Goal: Information Seeking & Learning: Learn about a topic

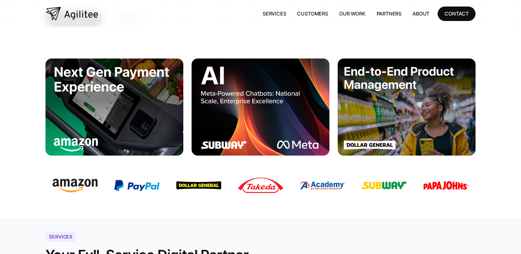
scroll to position [160, 0]
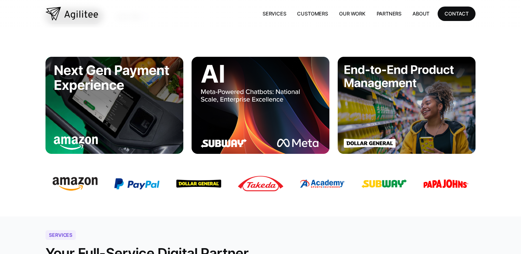
click at [243, 93] on img at bounding box center [260, 105] width 138 height 97
click at [232, 97] on img at bounding box center [260, 105] width 138 height 97
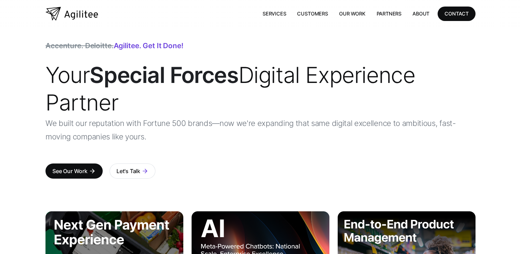
scroll to position [0, 0]
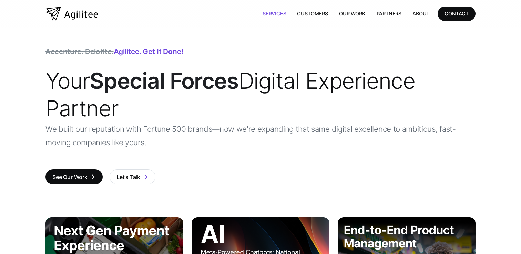
click at [277, 13] on link "Services" at bounding box center [274, 14] width 35 height 14
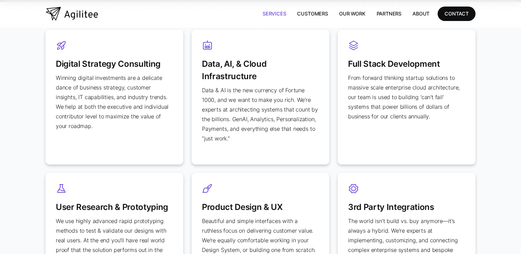
scroll to position [323, 0]
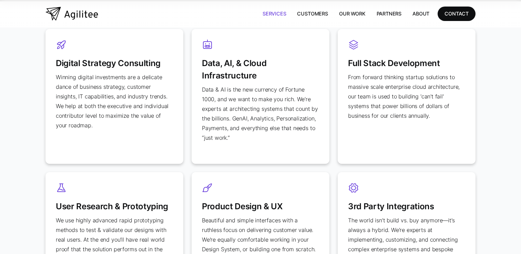
click at [242, 128] on p "Data & AI is the new currency of Fortune 1000, and we want to make you rich. We…" at bounding box center [260, 114] width 117 height 58
click at [238, 75] on h3 "Data, AI, & Cloud Infrastructure" at bounding box center [260, 66] width 117 height 32
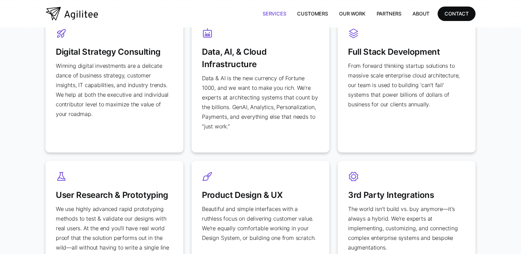
scroll to position [333, 0]
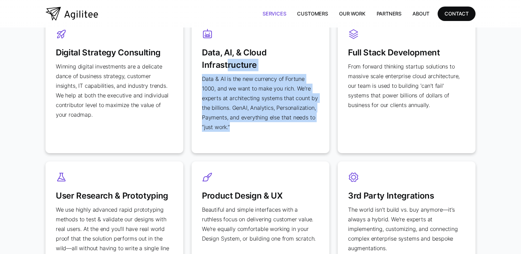
drag, startPoint x: 236, startPoint y: 127, endPoint x: 226, endPoint y: 68, distance: 60.4
click at [226, 69] on div "Data, AI, & Cloud Infrastructure Data & AI is the new currency of Fortune 1000,…" at bounding box center [260, 85] width 138 height 135
click at [235, 110] on p "Data & AI is the new currency of Fortune 1000, and we want to make you rich. We…" at bounding box center [260, 103] width 117 height 58
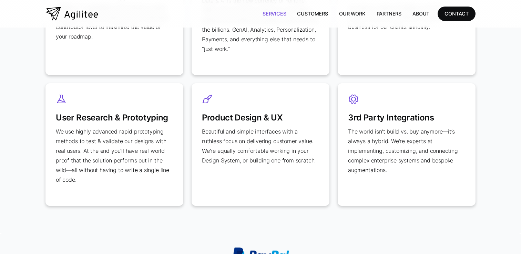
scroll to position [413, 0]
